Goal: Communication & Community: Answer question/provide support

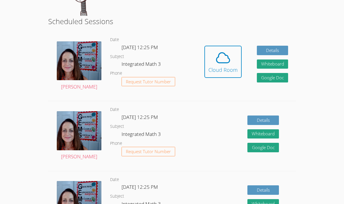
scroll to position [96, 0]
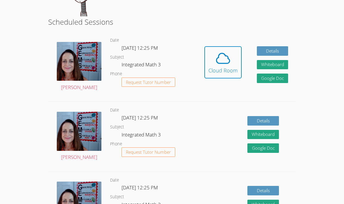
click at [112, 135] on dl "Date [DATE] 12:25 PM Subject Integrated Math 3 Phone Request Tutor Number" at bounding box center [153, 136] width 87 height 60
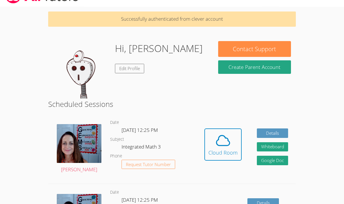
scroll to position [0, 0]
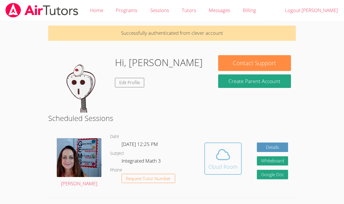
click at [230, 167] on div "Cloud Room" at bounding box center [223, 166] width 29 height 8
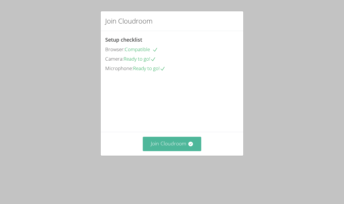
click at [153, 151] on button "Join Cloudroom" at bounding box center [172, 144] width 59 height 14
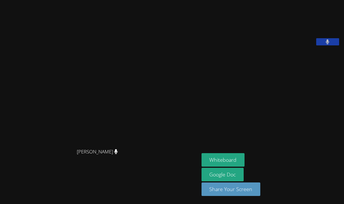
click at [327, 45] on button at bounding box center [328, 41] width 23 height 7
click at [322, 45] on button at bounding box center [328, 41] width 23 height 7
click at [327, 76] on aside "[PERSON_NAME] Whiteboard Google Doc Share Your Screen" at bounding box center [271, 102] width 144 height 204
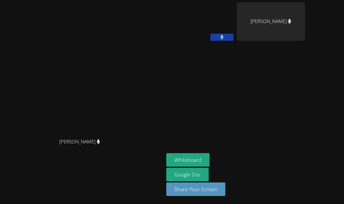
click at [234, 36] on button at bounding box center [222, 37] width 23 height 7
click at [225, 36] on icon at bounding box center [222, 37] width 6 height 5
click at [234, 39] on button at bounding box center [222, 37] width 23 height 7
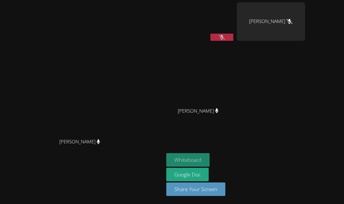
click at [210, 158] on button "Whiteboard" at bounding box center [187, 159] width 43 height 13
click at [225, 36] on icon at bounding box center [222, 37] width 6 height 5
click at [234, 35] on button at bounding box center [222, 37] width 23 height 7
click at [225, 38] on icon at bounding box center [222, 37] width 6 height 5
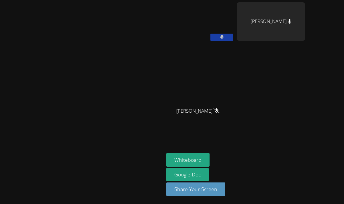
click at [234, 35] on button at bounding box center [222, 37] width 23 height 7
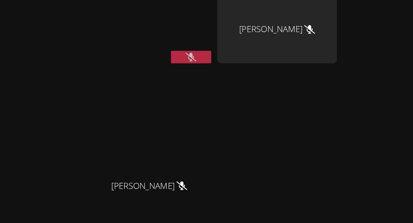
click at [271, 36] on icon at bounding box center [268, 37] width 6 height 5
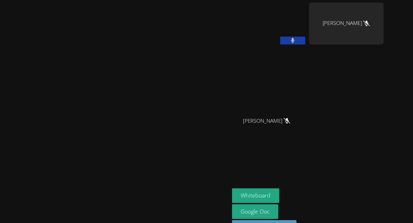
click at [280, 35] on button at bounding box center [268, 37] width 23 height 7
click at [280, 36] on button at bounding box center [268, 37] width 23 height 7
click at [271, 35] on icon at bounding box center [268, 37] width 6 height 5
click at [270, 37] on icon at bounding box center [267, 37] width 3 height 5
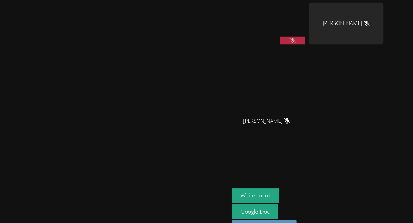
click at [271, 36] on icon at bounding box center [268, 37] width 6 height 5
click at [270, 38] on icon at bounding box center [268, 37] width 4 height 5
click at [280, 36] on button at bounding box center [268, 37] width 23 height 7
click at [280, 38] on button at bounding box center [268, 37] width 23 height 7
click at [280, 35] on button at bounding box center [268, 37] width 23 height 7
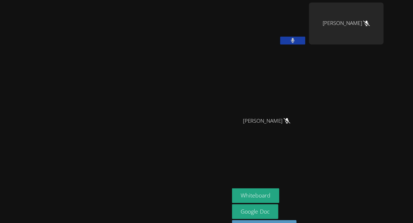
click at [270, 37] on icon at bounding box center [267, 37] width 3 height 5
click at [280, 36] on button at bounding box center [268, 37] width 23 height 7
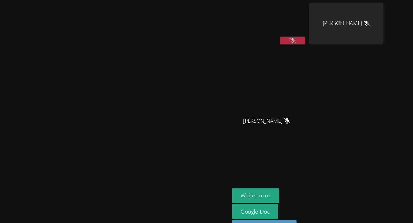
click at [280, 39] on button at bounding box center [268, 37] width 23 height 7
click at [280, 37] on button at bounding box center [268, 37] width 23 height 7
click at [280, 36] on button at bounding box center [268, 37] width 23 height 7
click at [271, 37] on icon at bounding box center [268, 37] width 6 height 5
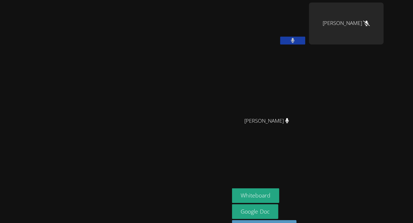
click at [280, 38] on button at bounding box center [268, 37] width 23 height 7
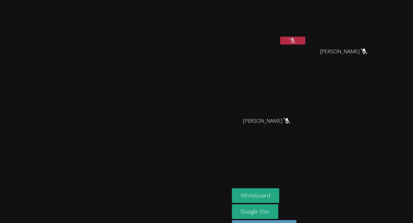
click at [271, 38] on icon at bounding box center [268, 37] width 6 height 5
click at [280, 34] on button at bounding box center [268, 37] width 23 height 7
click at [271, 39] on icon at bounding box center [268, 37] width 6 height 5
click at [270, 37] on icon at bounding box center [267, 37] width 3 height 5
click at [271, 39] on icon at bounding box center [268, 37] width 6 height 5
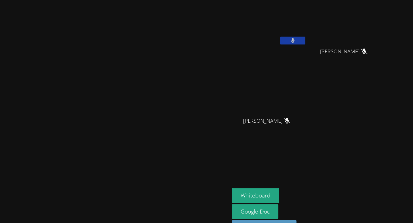
click at [280, 37] on button at bounding box center [268, 37] width 23 height 7
click at [271, 37] on icon at bounding box center [268, 37] width 6 height 5
click at [270, 36] on icon at bounding box center [268, 37] width 4 height 5
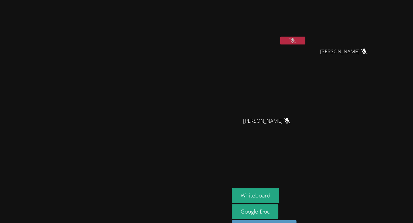
click at [280, 37] on button at bounding box center [268, 37] width 23 height 7
click at [280, 34] on button at bounding box center [268, 37] width 23 height 7
click at [271, 35] on icon at bounding box center [268, 37] width 6 height 5
click at [270, 37] on icon at bounding box center [267, 37] width 3 height 5
click at [280, 36] on button at bounding box center [268, 37] width 23 height 7
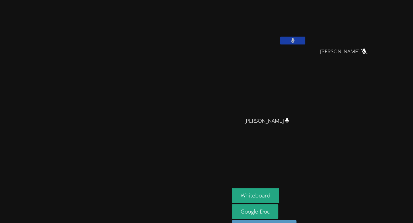
click at [280, 34] on button at bounding box center [268, 37] width 23 height 7
click at [280, 36] on button at bounding box center [268, 37] width 23 height 7
click at [280, 38] on button at bounding box center [268, 37] width 23 height 7
click at [271, 36] on icon at bounding box center [268, 37] width 6 height 5
click at [270, 36] on icon at bounding box center [267, 37] width 3 height 5
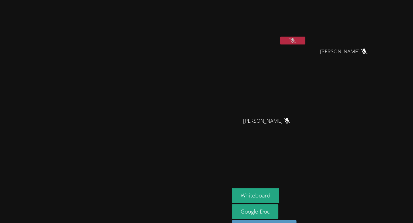
click at [280, 36] on button at bounding box center [268, 37] width 23 height 7
click at [280, 40] on button at bounding box center [268, 37] width 23 height 7
click at [271, 38] on icon at bounding box center [268, 37] width 6 height 5
click at [280, 36] on button at bounding box center [268, 37] width 23 height 7
click at [271, 36] on icon at bounding box center [268, 37] width 6 height 5
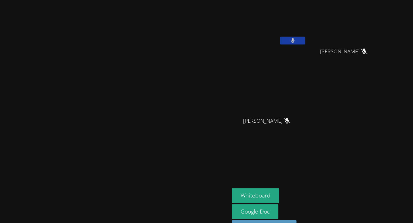
click at [280, 34] on button at bounding box center [268, 37] width 23 height 7
click at [271, 35] on icon at bounding box center [268, 37] width 6 height 5
click at [280, 37] on button at bounding box center [268, 37] width 23 height 7
click at [271, 36] on icon at bounding box center [268, 37] width 6 height 5
click at [270, 36] on icon at bounding box center [267, 37] width 3 height 5
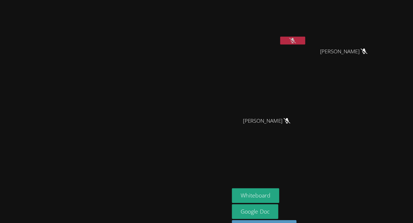
click at [271, 38] on icon at bounding box center [268, 37] width 6 height 5
click at [280, 39] on button at bounding box center [268, 37] width 23 height 7
click at [271, 37] on icon at bounding box center [268, 37] width 6 height 5
click at [270, 35] on icon at bounding box center [268, 37] width 4 height 5
click at [271, 36] on icon at bounding box center [268, 37] width 6 height 5
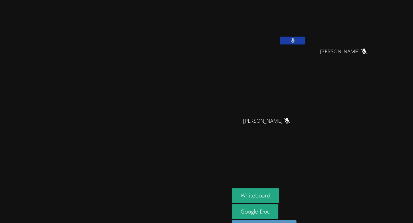
click at [270, 39] on icon at bounding box center [268, 37] width 4 height 5
click at [271, 39] on icon at bounding box center [268, 37] width 6 height 5
click at [270, 36] on icon at bounding box center [268, 37] width 4 height 5
click at [280, 38] on button at bounding box center [268, 37] width 23 height 7
click at [280, 37] on button at bounding box center [268, 37] width 23 height 7
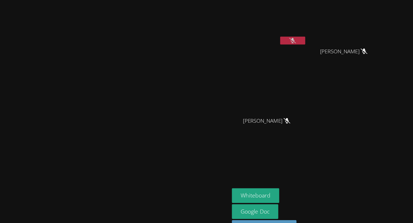
click at [271, 37] on icon at bounding box center [268, 37] width 6 height 5
click at [280, 36] on button at bounding box center [268, 37] width 23 height 7
click at [271, 36] on icon at bounding box center [268, 37] width 6 height 5
click at [280, 36] on button at bounding box center [268, 37] width 23 height 7
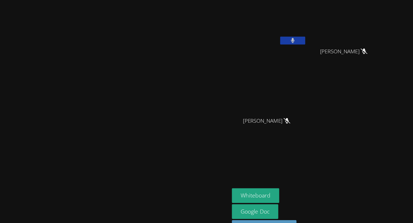
click at [280, 36] on button at bounding box center [268, 37] width 23 height 7
click at [271, 35] on icon at bounding box center [268, 37] width 6 height 5
click at [280, 38] on button at bounding box center [268, 37] width 23 height 7
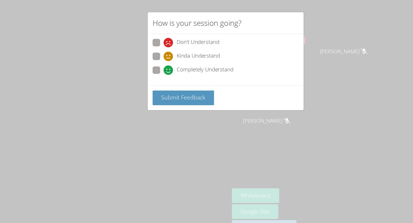
click at [150, 56] on span at bounding box center [150, 56] width 0 height 0
click at [150, 53] on input "Kinda Understand" at bounding box center [152, 50] width 5 height 5
radio input "true"
click at [152, 89] on span "Submit Feedback" at bounding box center [168, 89] width 40 height 7
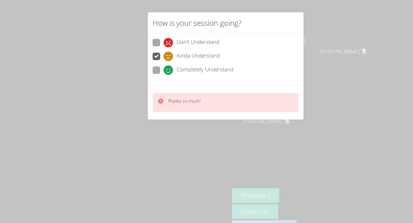
click at [311, 57] on div "How is your session going? Don't Understand Kinda Understand Completely Underst…" at bounding box center [206, 111] width 413 height 223
click at [326, 42] on div "How is your session going? Don't Understand Kinda Understand Completely Underst…" at bounding box center [206, 111] width 413 height 223
click at [177, 82] on div "Thanks so much!" at bounding box center [206, 94] width 143 height 32
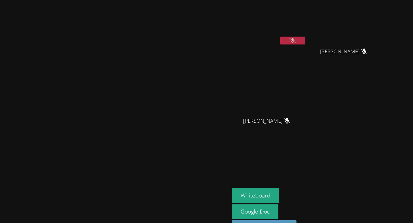
click at [271, 35] on icon at bounding box center [268, 37] width 6 height 5
click at [270, 35] on icon at bounding box center [268, 37] width 4 height 5
click at [271, 38] on icon at bounding box center [268, 37] width 6 height 5
click at [270, 36] on icon at bounding box center [268, 37] width 4 height 5
click at [271, 36] on icon at bounding box center [268, 37] width 6 height 5
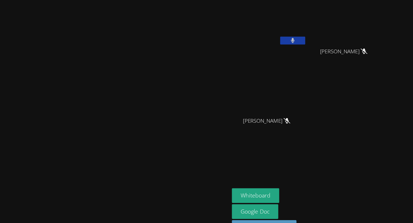
click at [280, 39] on button at bounding box center [268, 37] width 23 height 7
click at [280, 37] on button at bounding box center [268, 37] width 23 height 7
click at [270, 36] on icon at bounding box center [267, 37] width 3 height 5
click at [280, 40] on button at bounding box center [268, 37] width 23 height 7
click at [280, 37] on button at bounding box center [268, 37] width 23 height 7
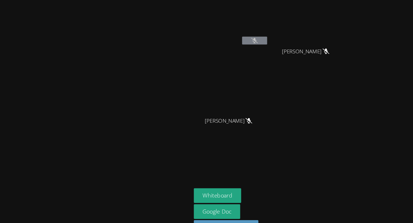
click at [271, 36] on icon at bounding box center [268, 37] width 6 height 5
click at [280, 35] on button at bounding box center [268, 37] width 23 height 7
click at [281, 46] on div "[PERSON_NAME]" at bounding box center [246, 32] width 68 height 61
click at [281, 117] on div "[PERSON_NAME]" at bounding box center [246, 115] width 68 height 23
click at [344, 81] on div "[PERSON_NAME] Kayden [PERSON_NAME] [PERSON_NAME] [PERSON_NAME] [PERSON_NAME]" at bounding box center [281, 64] width 139 height 125
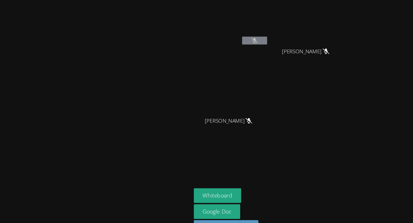
click at [281, 33] on video at bounding box center [246, 21] width 68 height 38
click at [280, 39] on button at bounding box center [268, 37] width 23 height 7
click at [271, 36] on icon at bounding box center [268, 37] width 6 height 5
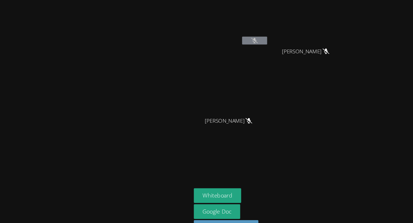
click at [271, 36] on icon at bounding box center [268, 37] width 6 height 5
click at [280, 40] on button at bounding box center [268, 37] width 23 height 7
click at [280, 39] on button at bounding box center [268, 37] width 23 height 7
click at [280, 40] on button at bounding box center [268, 37] width 23 height 7
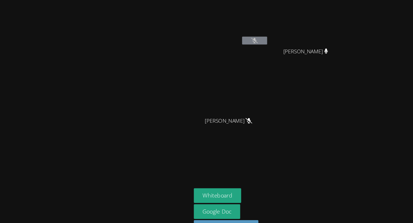
click at [280, 40] on button at bounding box center [268, 37] width 23 height 7
click at [280, 41] on div at bounding box center [268, 38] width 23 height 9
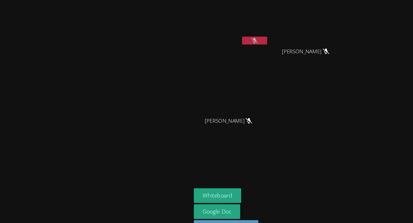
click at [280, 37] on button at bounding box center [268, 37] width 23 height 7
click at [270, 36] on icon at bounding box center [267, 37] width 3 height 5
click at [280, 36] on button at bounding box center [268, 37] width 23 height 7
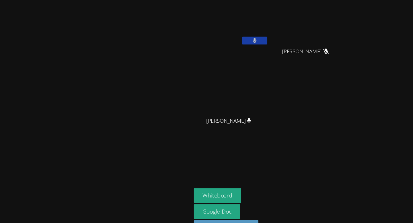
click at [280, 37] on button at bounding box center [268, 37] width 23 height 7
